Goal: Task Accomplishment & Management: Manage account settings

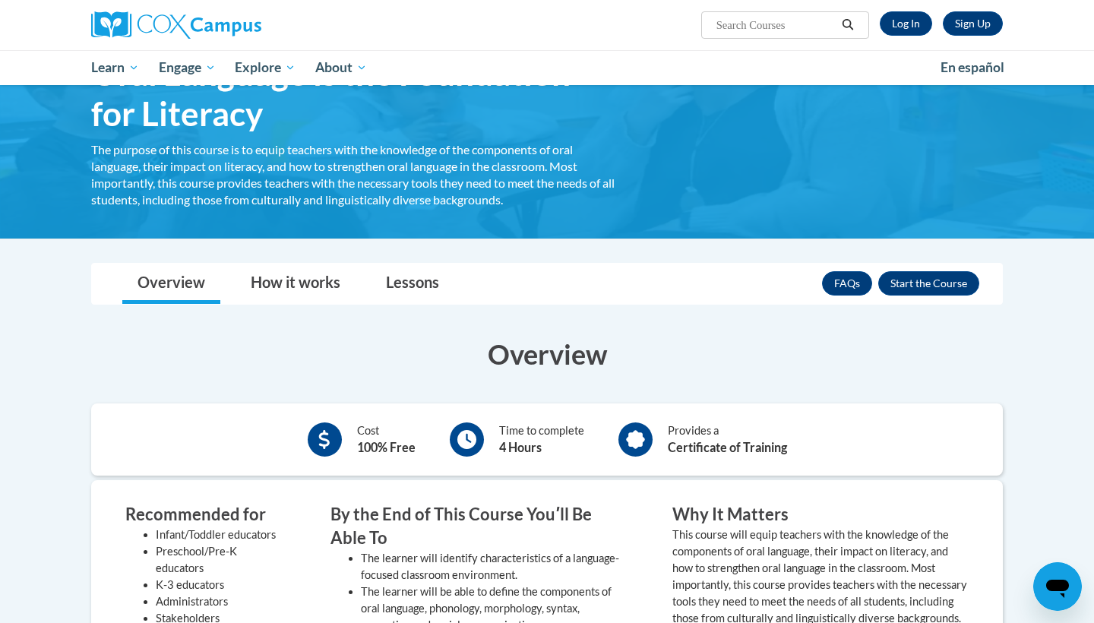
scroll to position [104, 0]
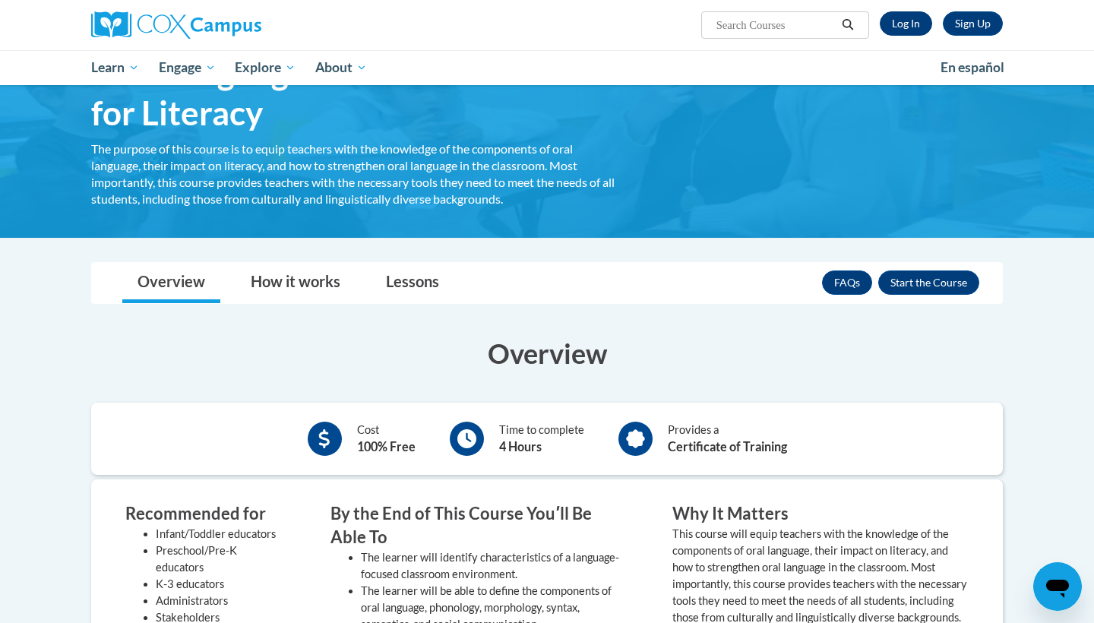
click at [913, 18] on link "Log In" at bounding box center [905, 23] width 52 height 24
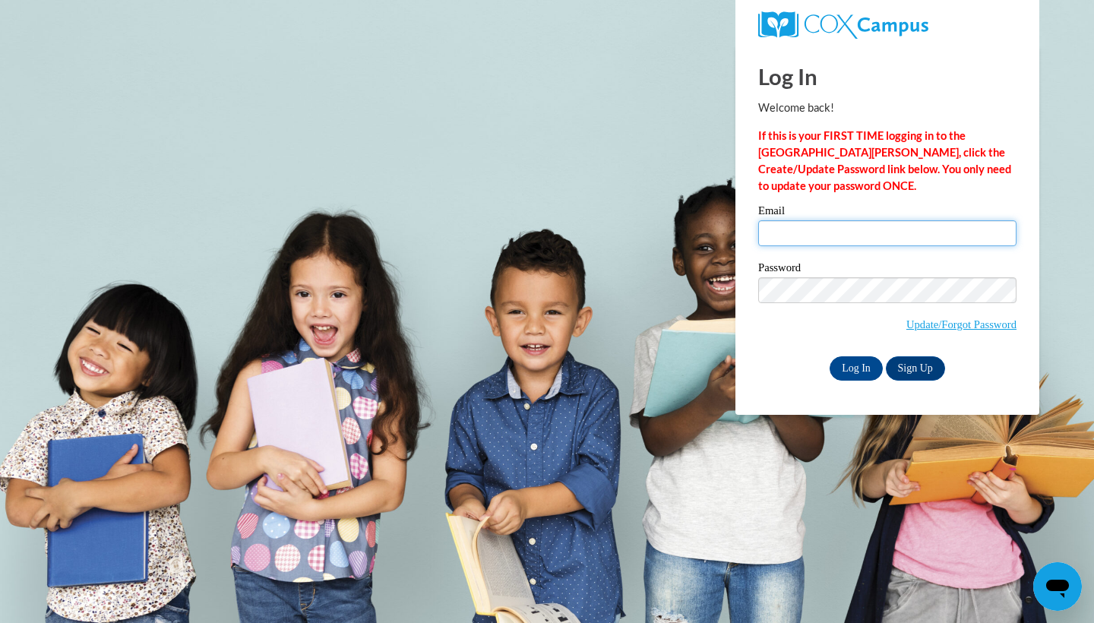
type input "ccorker@valdosta.edu"
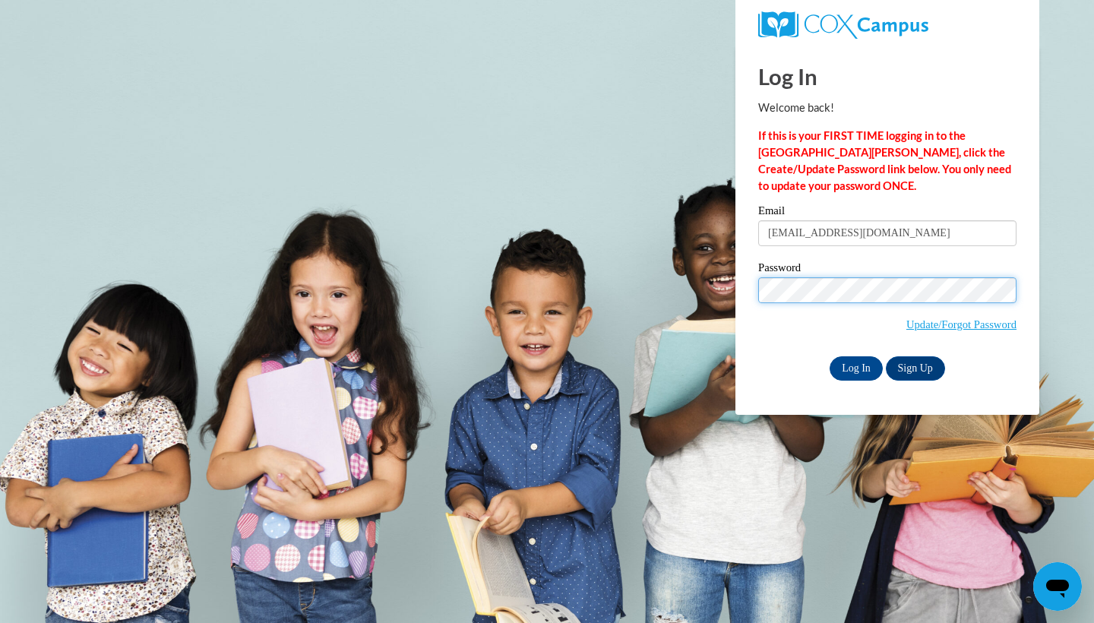
click at [854, 365] on input "Log In" at bounding box center [855, 368] width 53 height 24
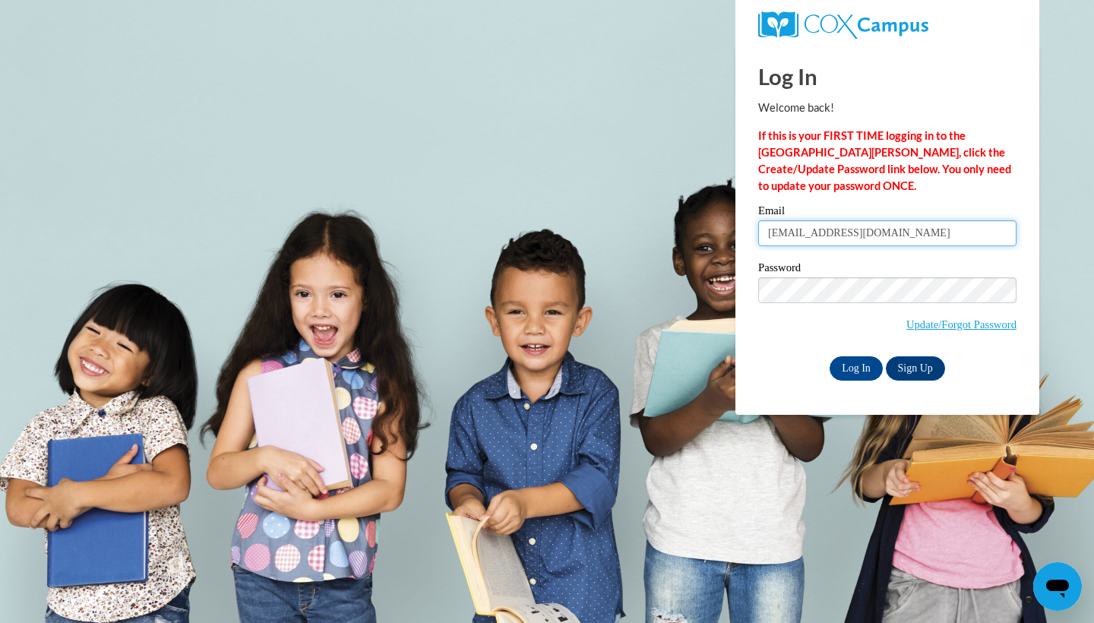
click at [902, 243] on input "ccorker@valdosta.edu" at bounding box center [887, 233] width 258 height 26
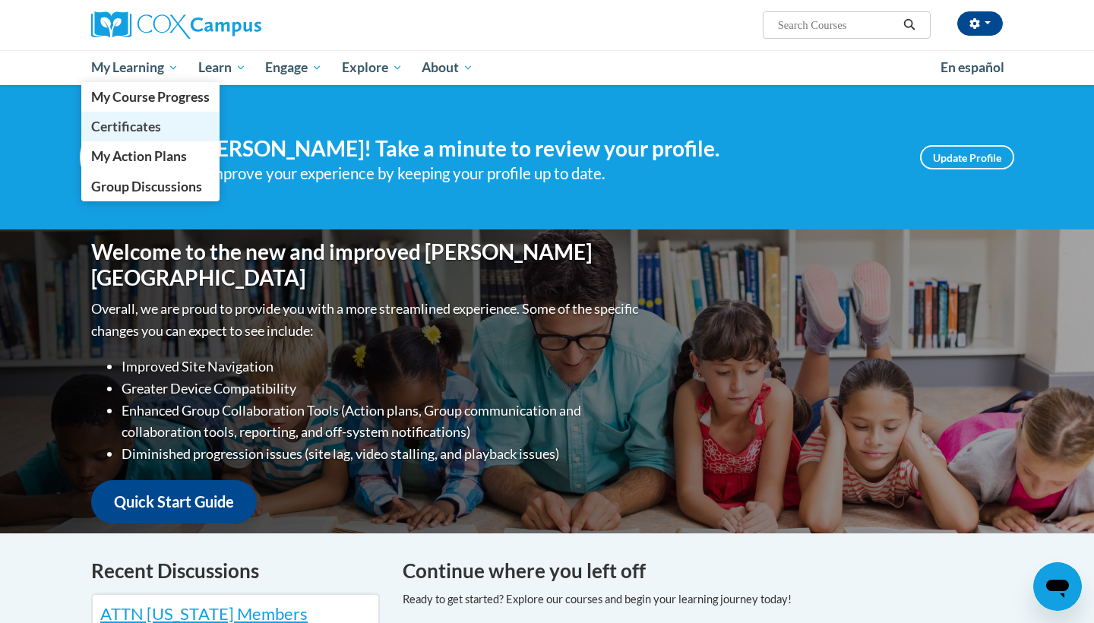
click at [141, 122] on span "Certificates" at bounding box center [126, 126] width 70 height 16
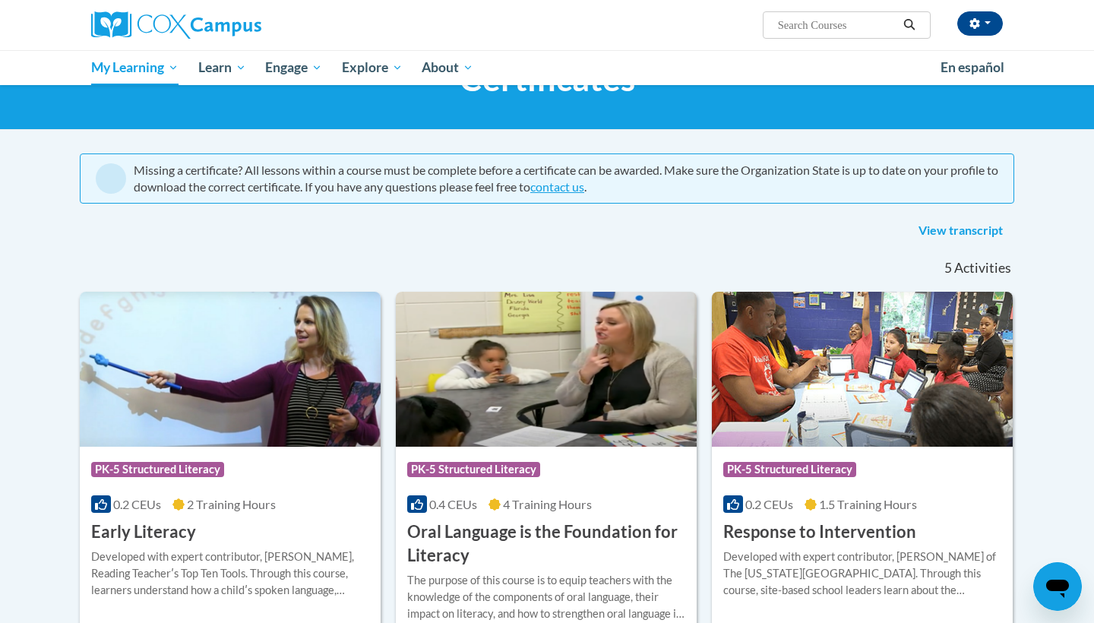
scroll to position [74, 0]
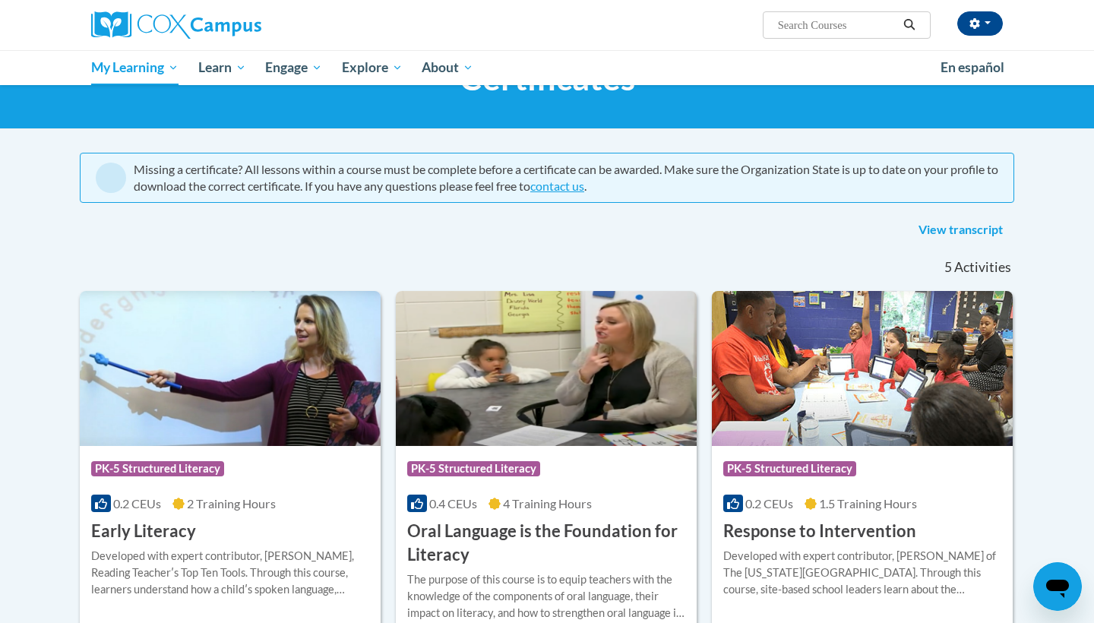
click at [860, 8] on div "[PERSON_NAME] ([GEOGRAPHIC_DATA]/New_York UTC-04:00) My Profile Inbox My Transc…" at bounding box center [702, 19] width 623 height 39
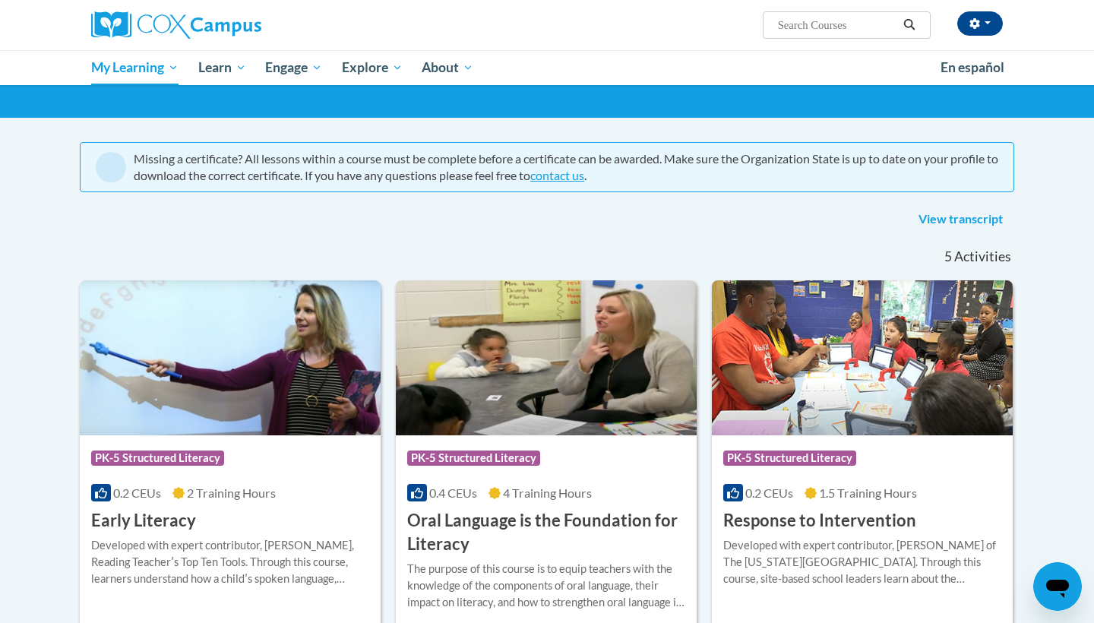
scroll to position [86, 0]
